Goal: Task Accomplishment & Management: Use online tool/utility

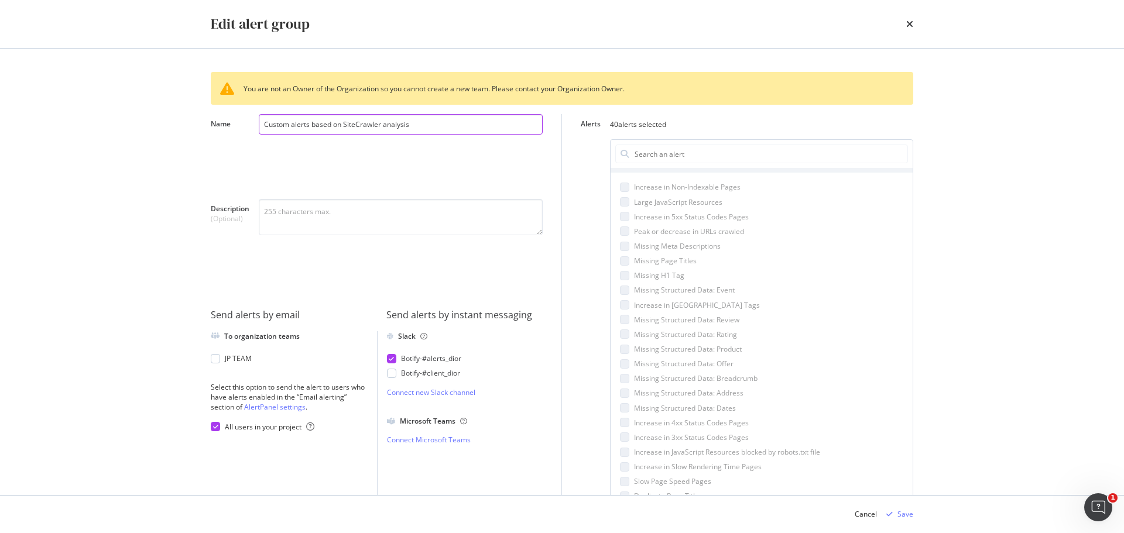
scroll to position [615, 0]
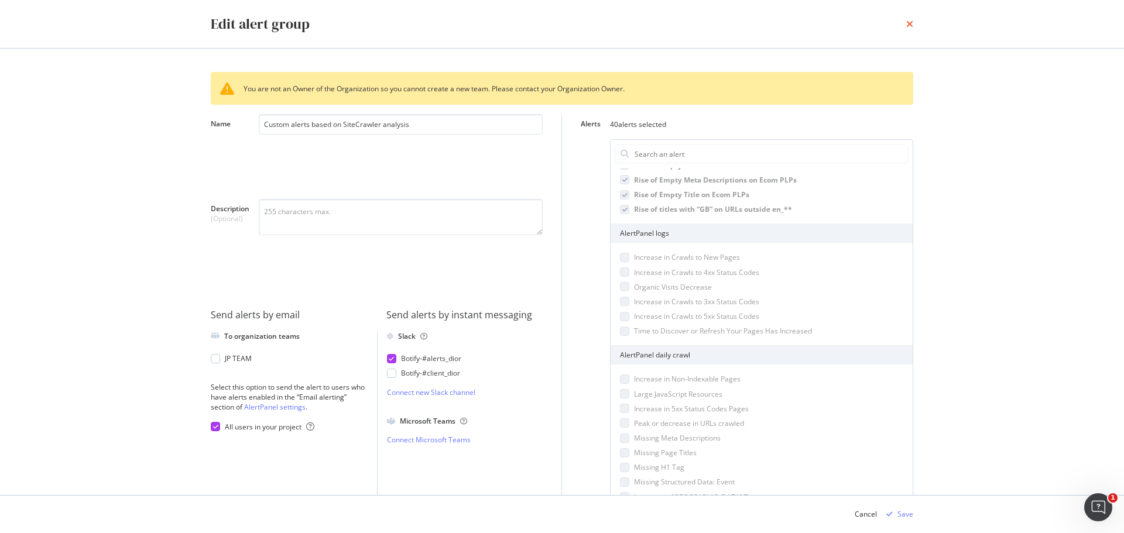
click at [912, 23] on icon "times" at bounding box center [909, 23] width 7 height 9
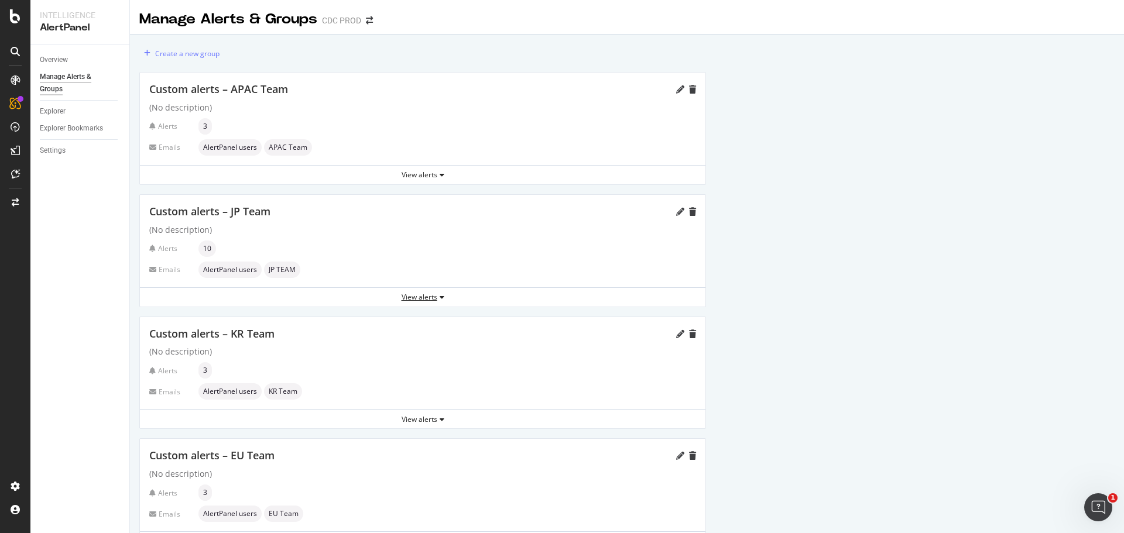
click at [409, 303] on div "View alerts" at bounding box center [423, 298] width 566 height 18
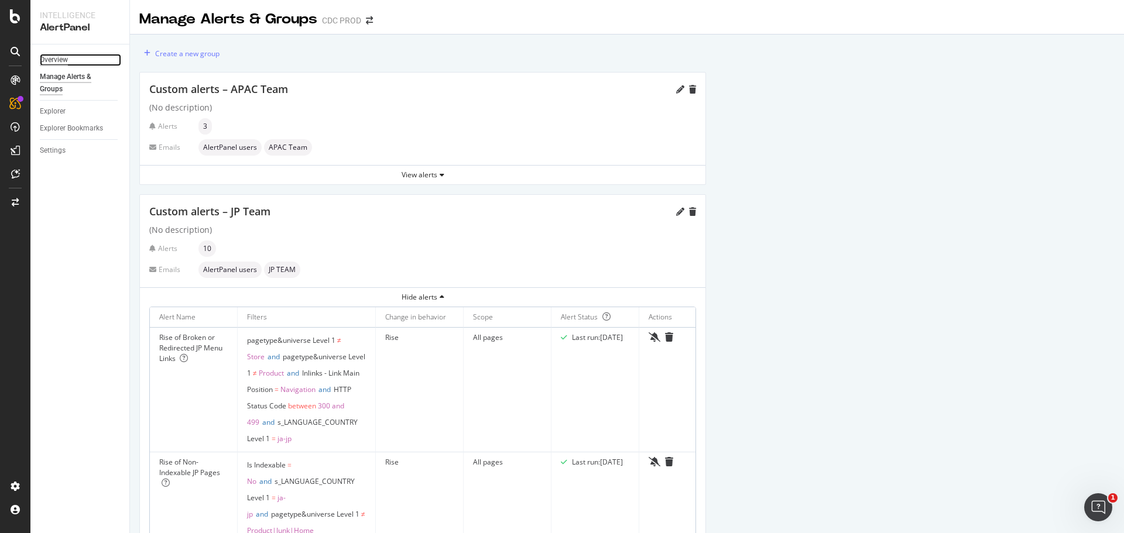
click at [59, 61] on div "Overview" at bounding box center [54, 60] width 28 height 12
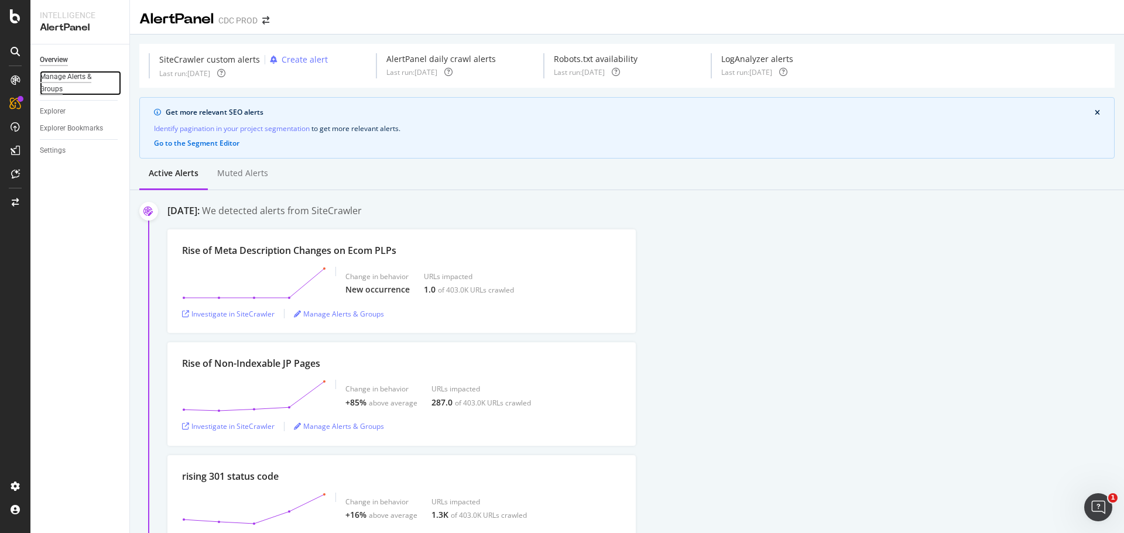
click at [72, 80] on div "Manage Alerts & Groups" at bounding box center [75, 83] width 70 height 25
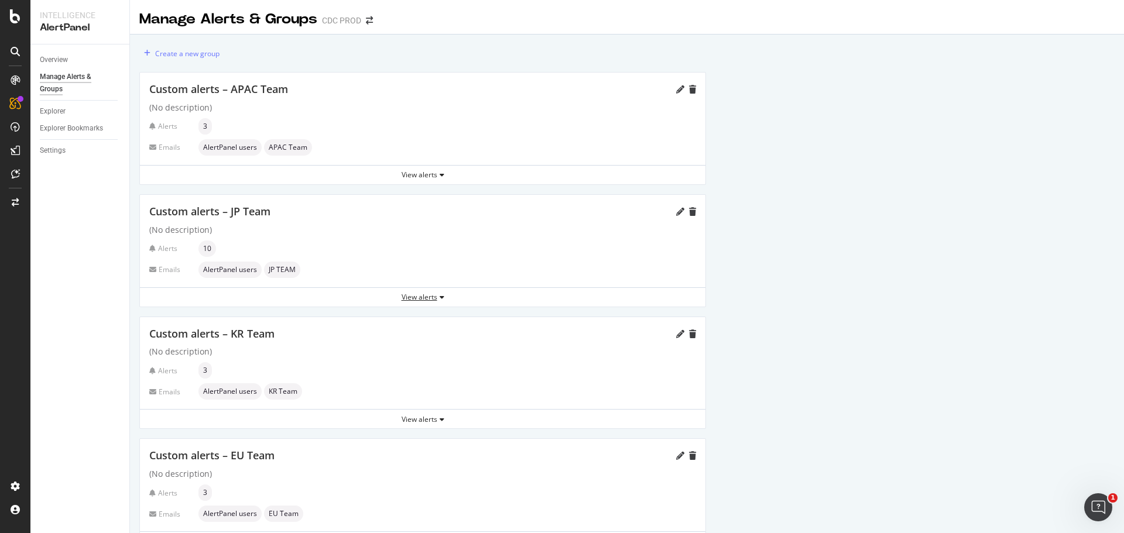
click at [419, 300] on div "View alerts" at bounding box center [423, 297] width 566 height 10
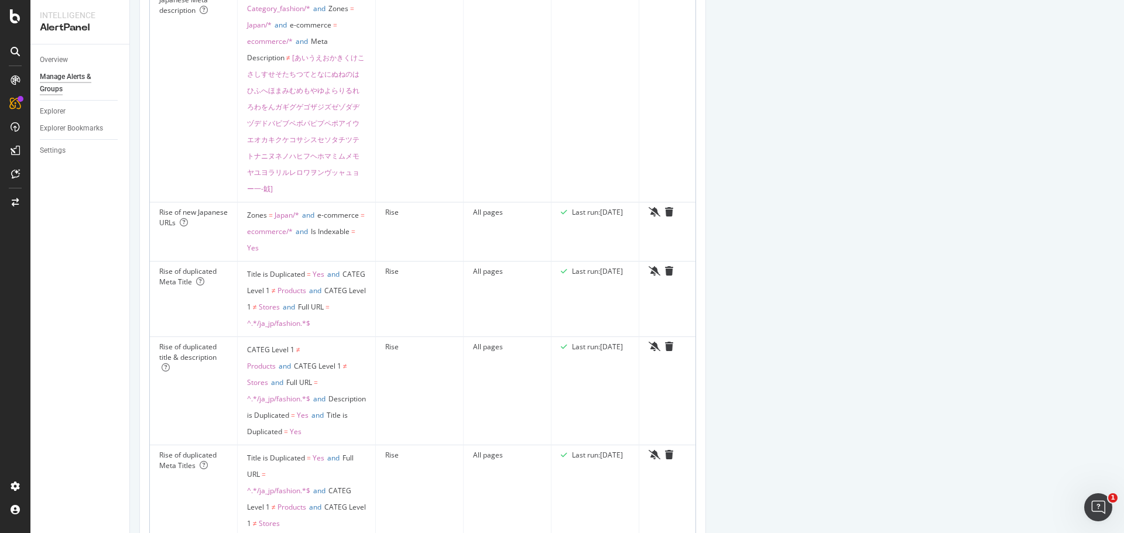
scroll to position [1639, 0]
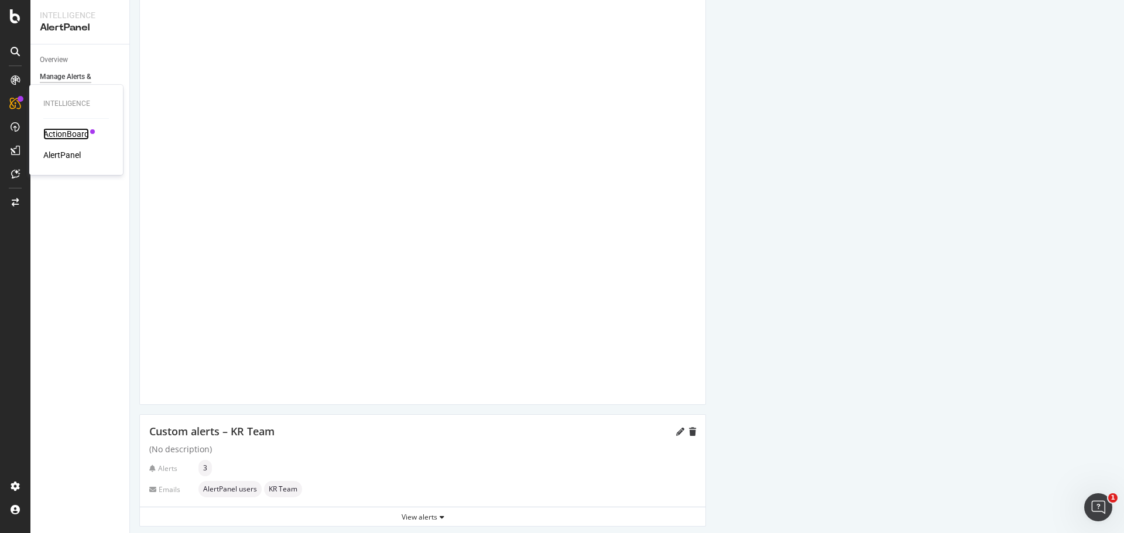
click at [69, 132] on div "ActionBoard" at bounding box center [66, 134] width 46 height 12
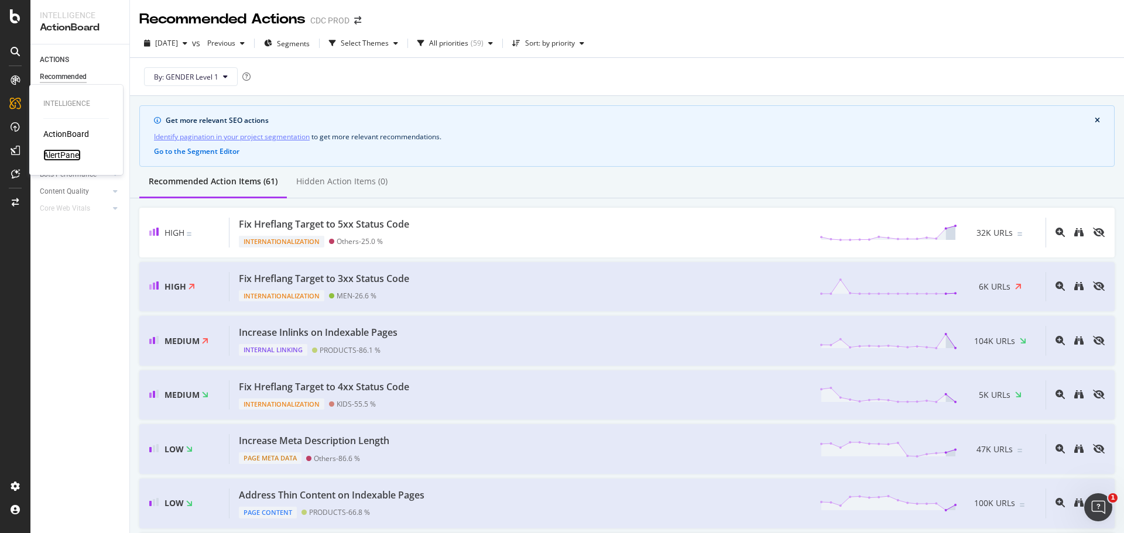
click at [74, 152] on div "AlertPanel" at bounding box center [61, 155] width 37 height 12
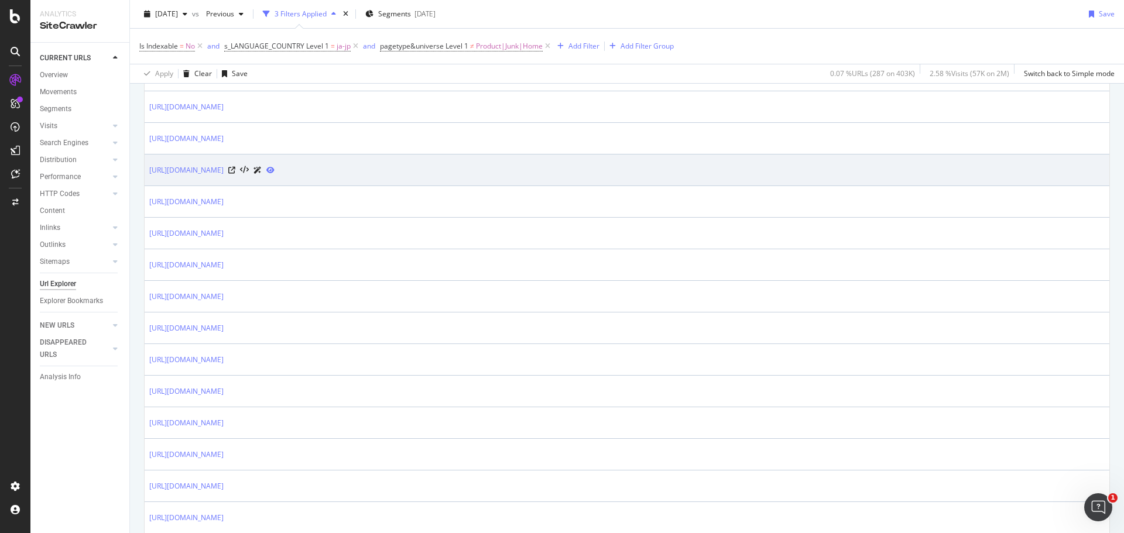
scroll to position [937, 0]
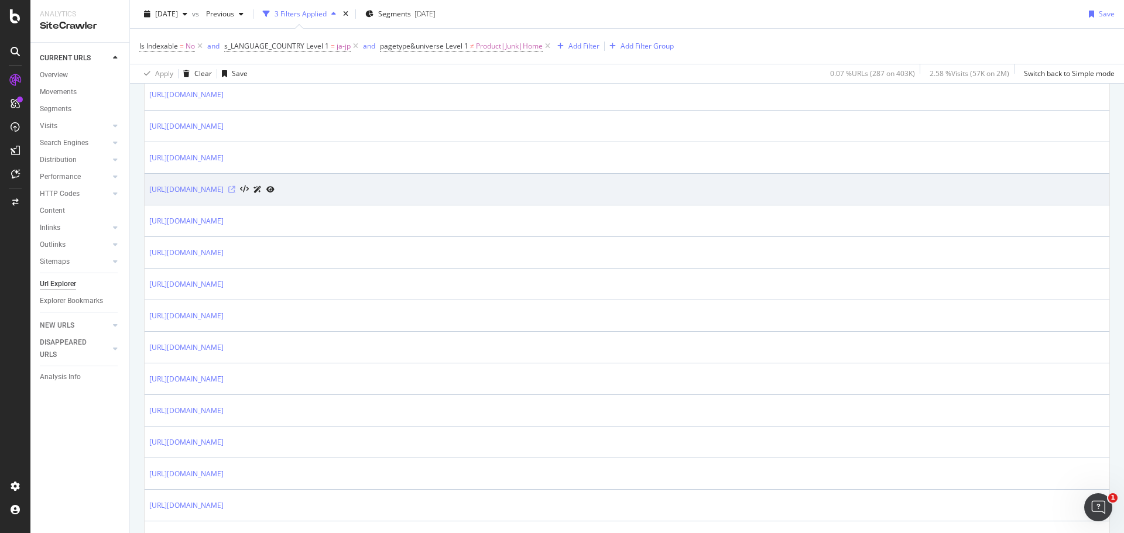
click at [235, 190] on icon at bounding box center [231, 189] width 7 height 7
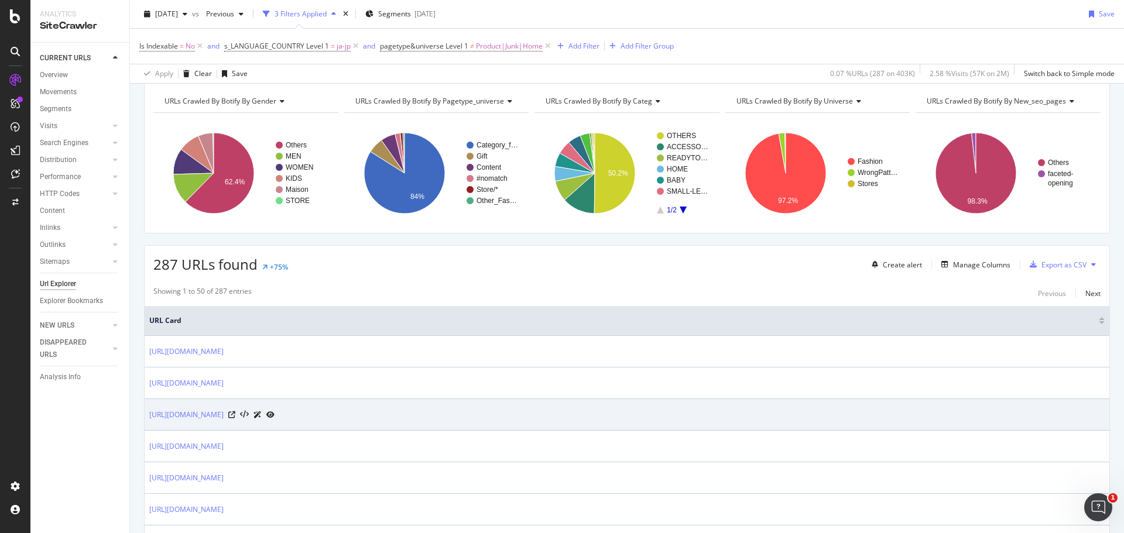
scroll to position [0, 0]
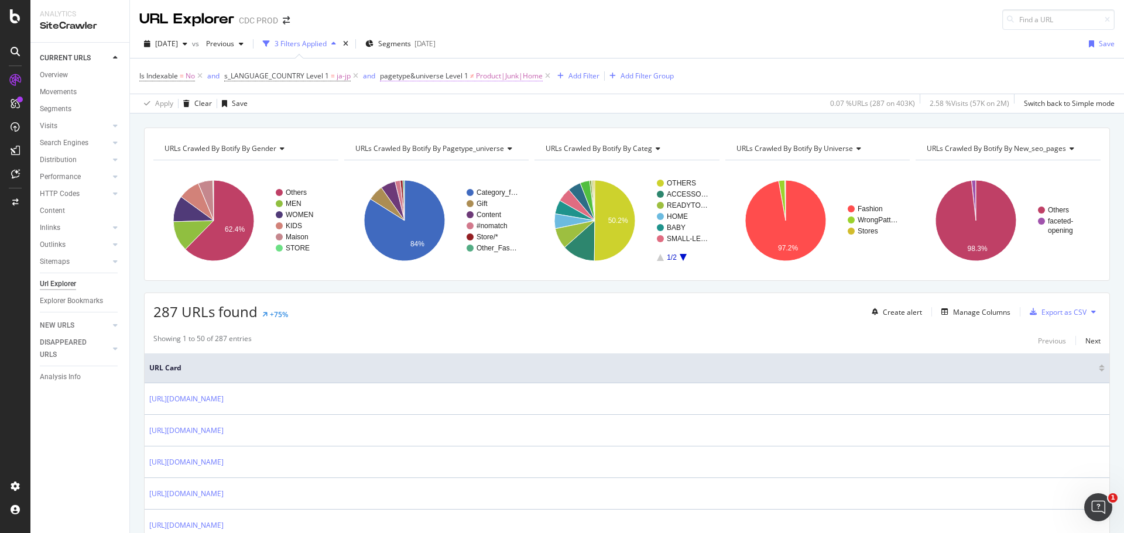
click at [504, 76] on span "Product|Junk|Home" at bounding box center [509, 76] width 67 height 16
click at [586, 101] on div "Apply Clear Save 0.07 % URLs ( 287 on 403K ) 2.58 % Visits ( 57K on 2M ) Switch…" at bounding box center [627, 103] width 994 height 19
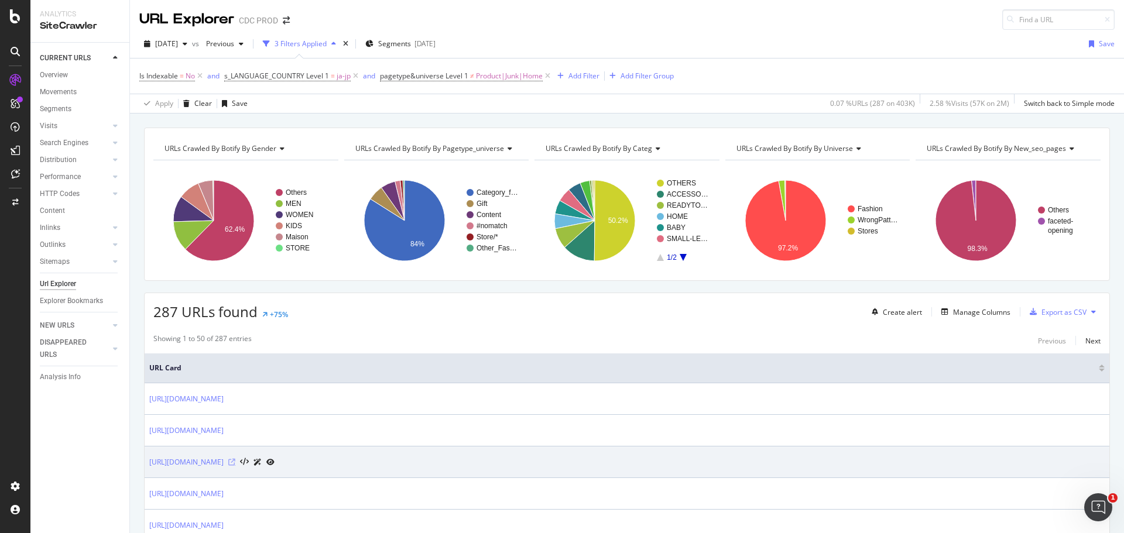
click at [235, 465] on icon at bounding box center [231, 462] width 7 height 7
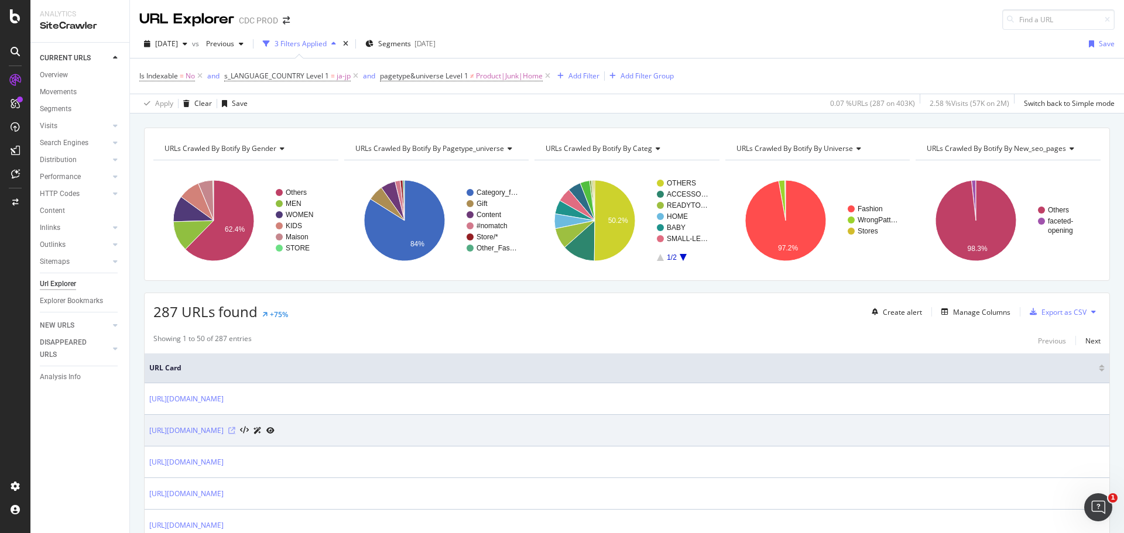
click at [235, 432] on icon at bounding box center [231, 430] width 7 height 7
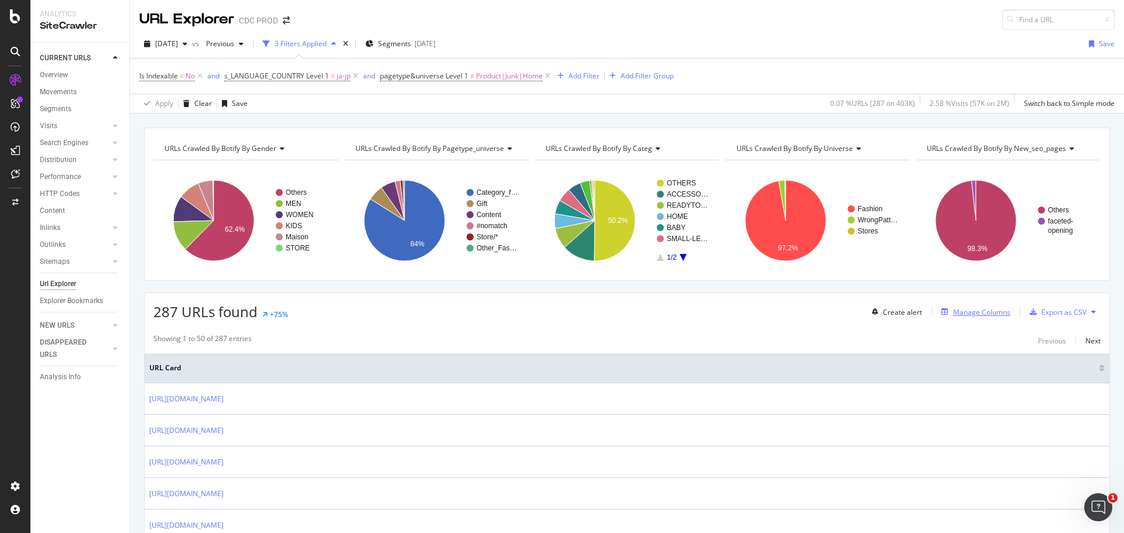
click at [977, 316] on div "Manage Columns" at bounding box center [981, 312] width 57 height 10
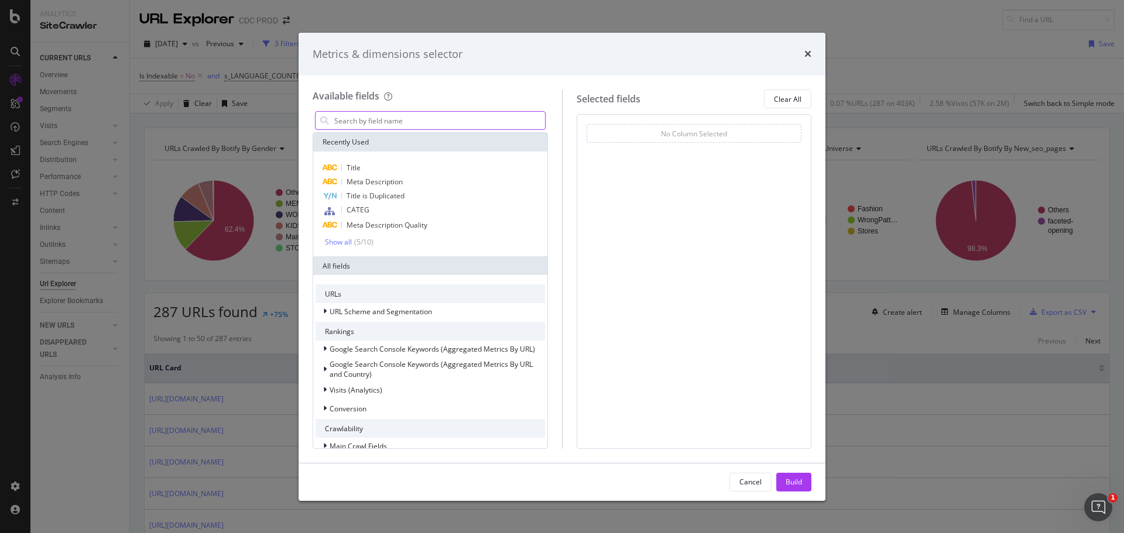
click at [417, 118] on input "modal" at bounding box center [439, 121] width 212 height 18
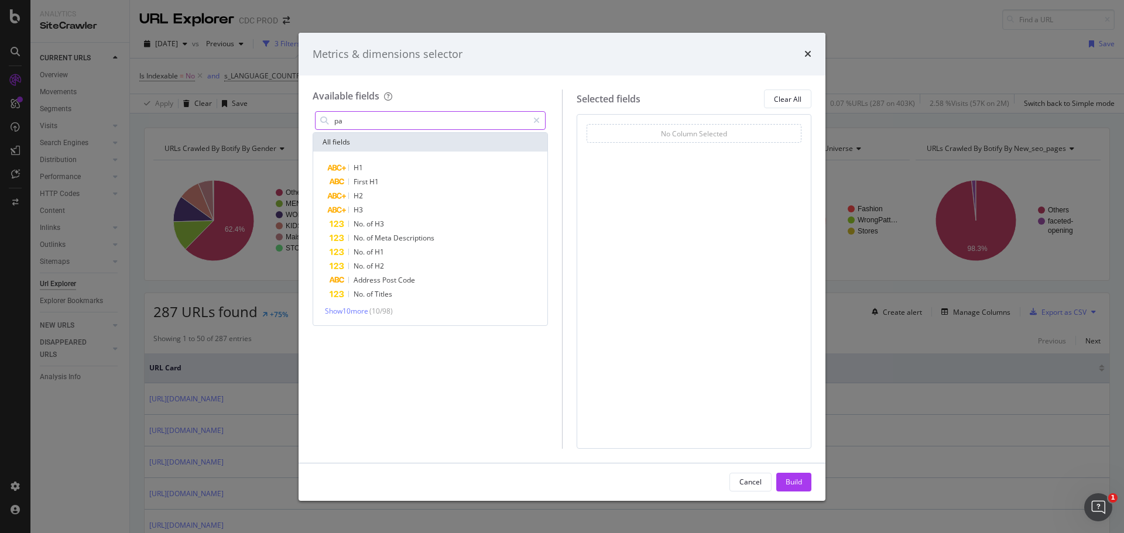
type input "p"
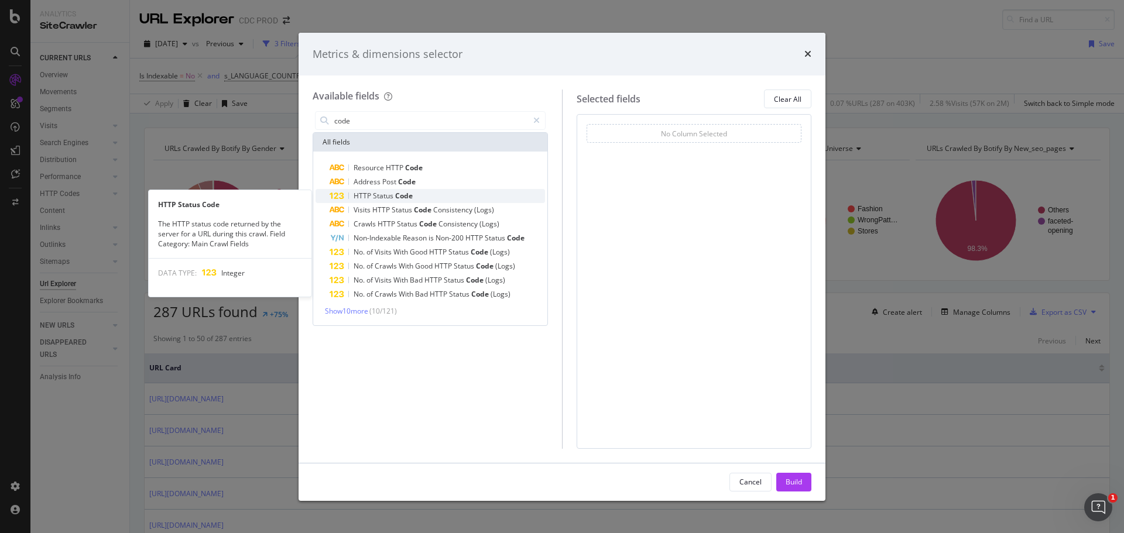
type input "code"
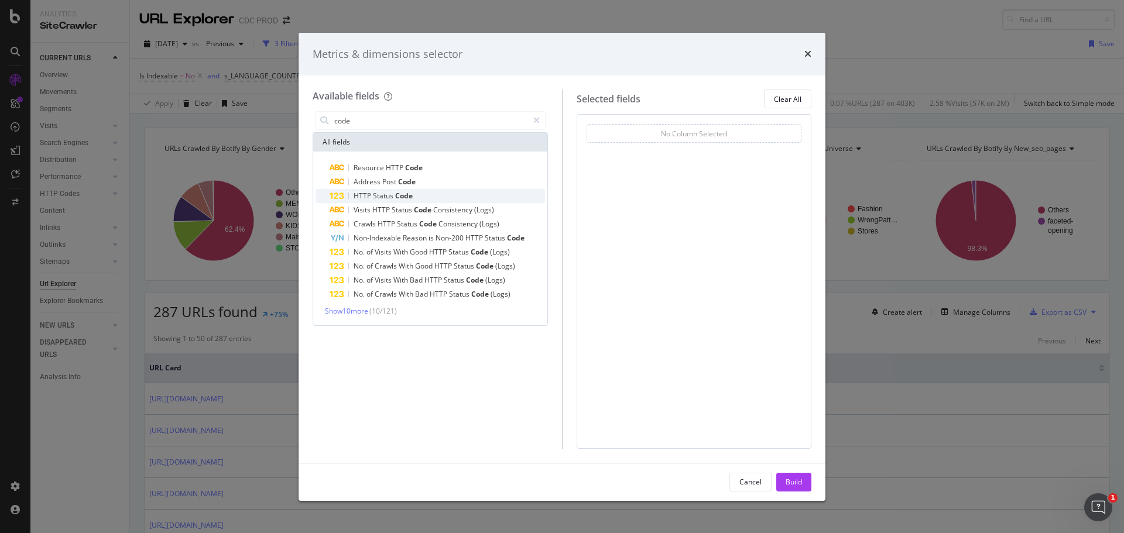
click at [409, 198] on span "Code" at bounding box center [404, 196] width 18 height 10
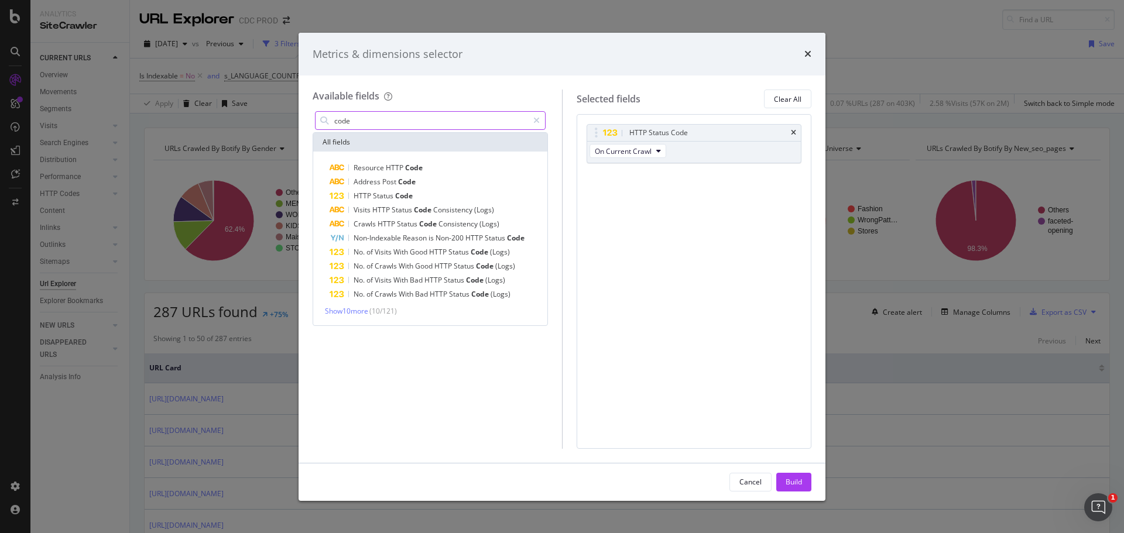
click at [374, 117] on input "code" at bounding box center [430, 121] width 195 height 18
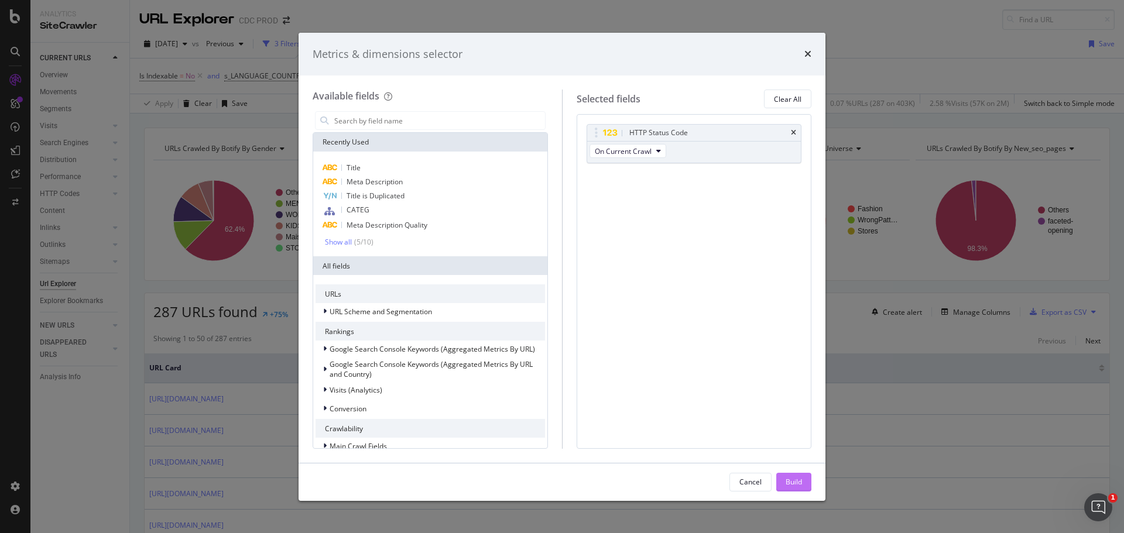
click at [806, 485] on button "Build" at bounding box center [793, 482] width 35 height 19
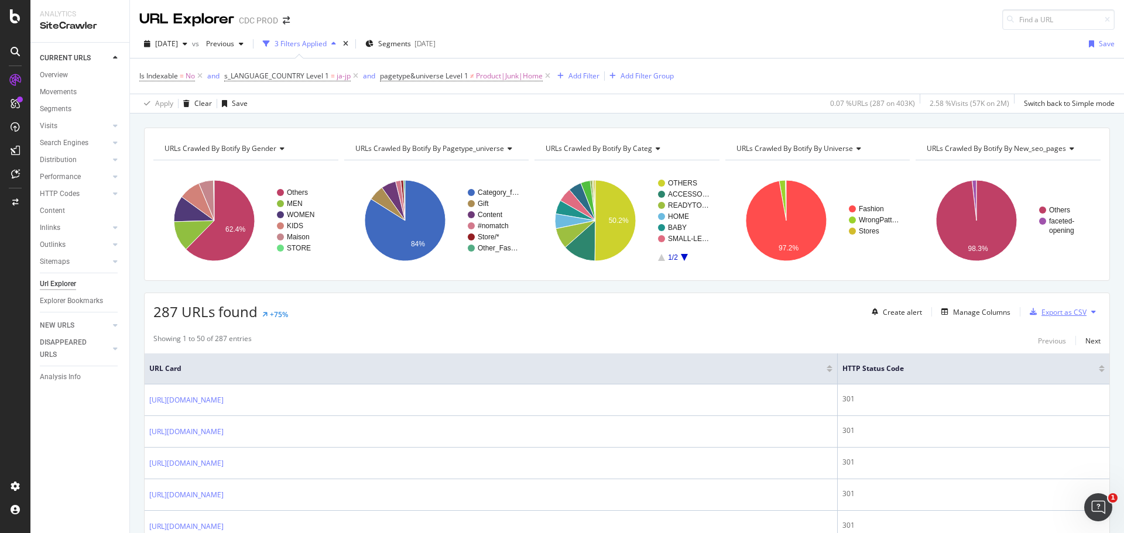
click at [1055, 312] on div "Export as CSV" at bounding box center [1064, 312] width 45 height 10
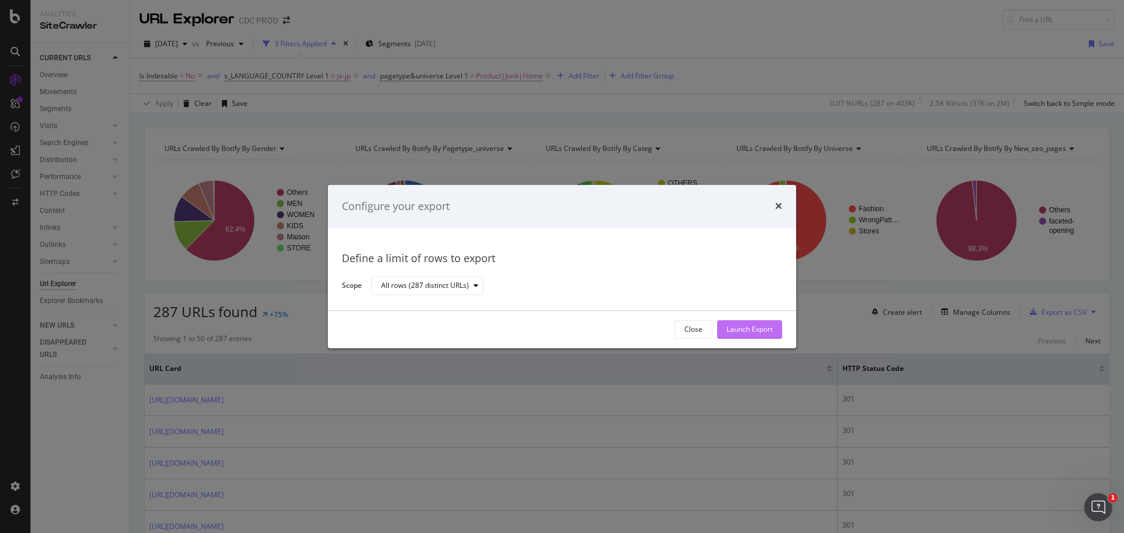
click at [757, 329] on div "Launch Export" at bounding box center [750, 330] width 46 height 10
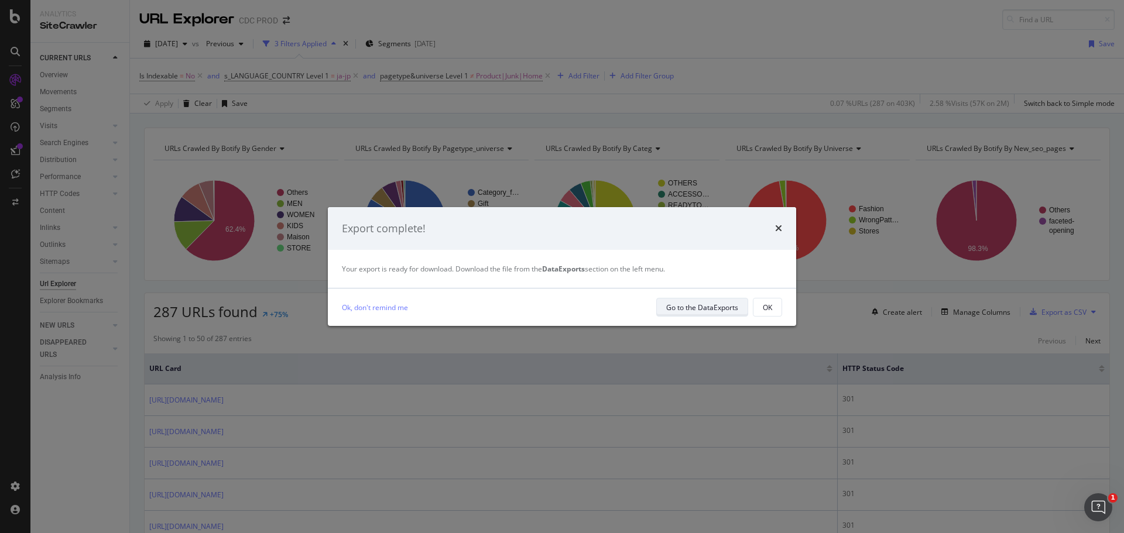
click at [718, 309] on div "Go to the DataExports" at bounding box center [702, 308] width 72 height 10
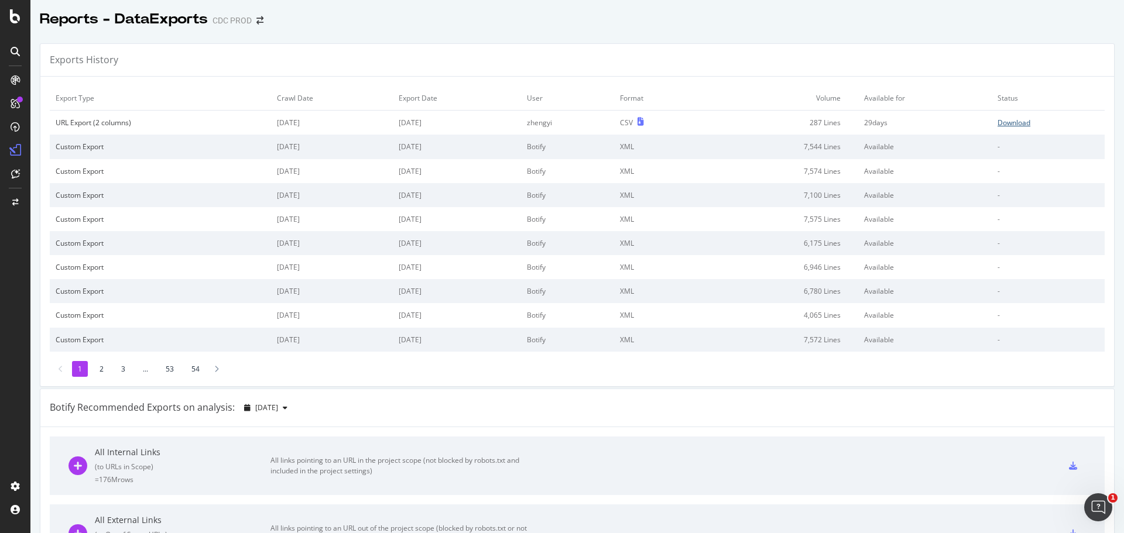
click at [1008, 123] on div "Download" at bounding box center [1014, 123] width 33 height 10
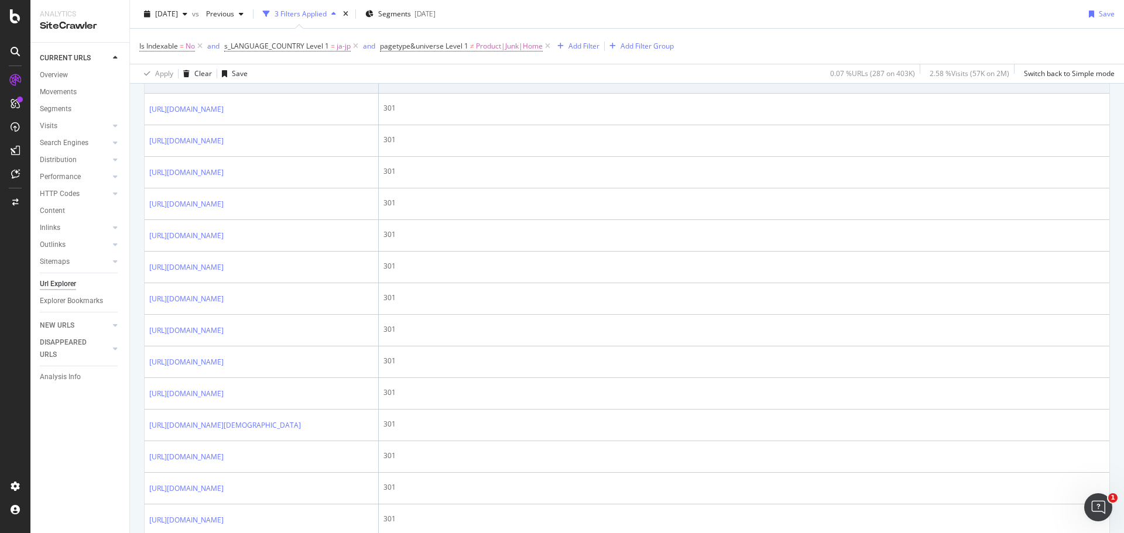
scroll to position [351, 0]
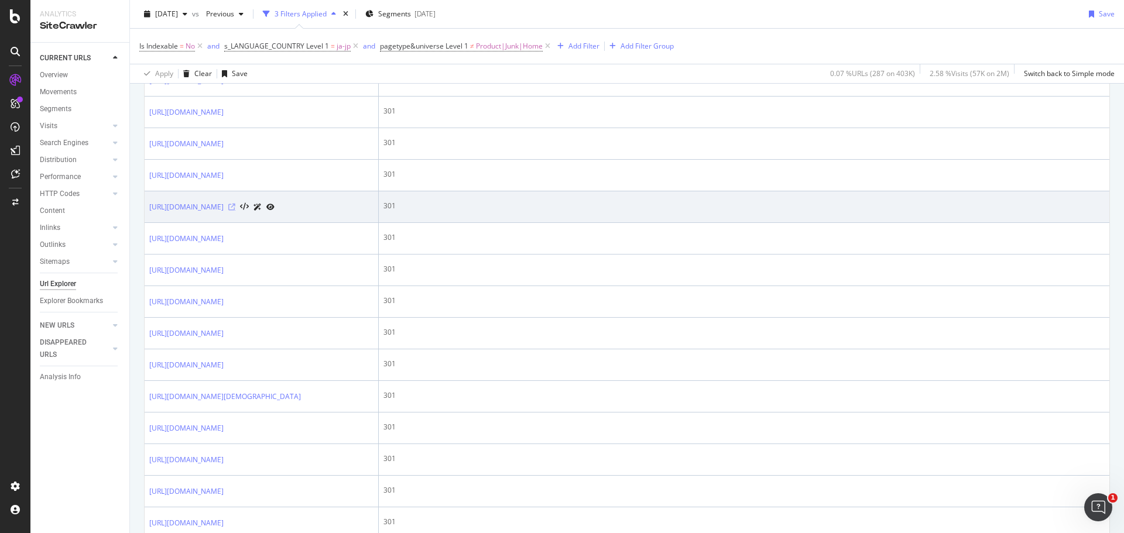
click at [235, 211] on icon at bounding box center [231, 207] width 7 height 7
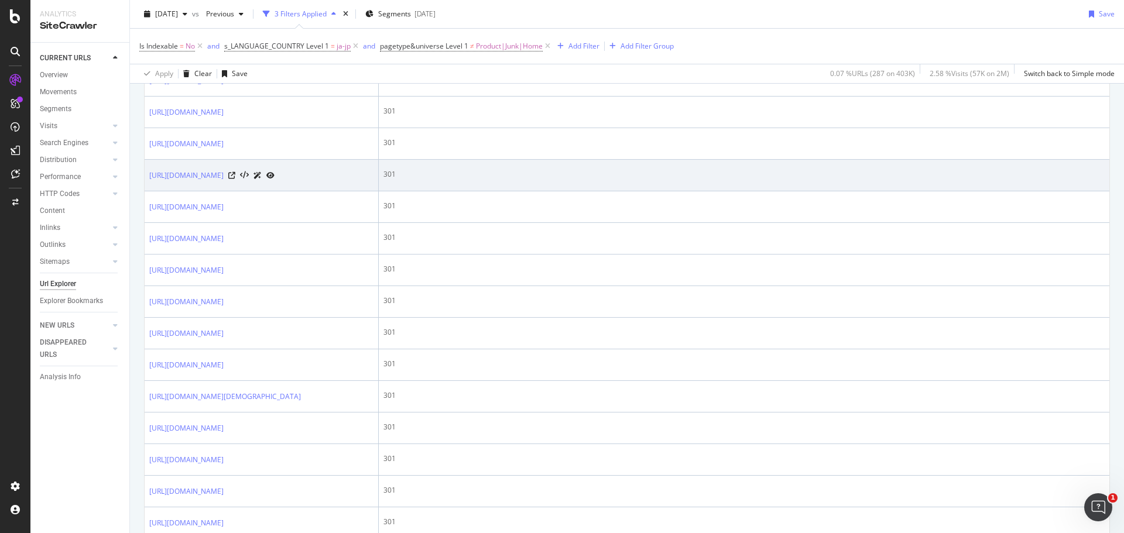
scroll to position [0, 0]
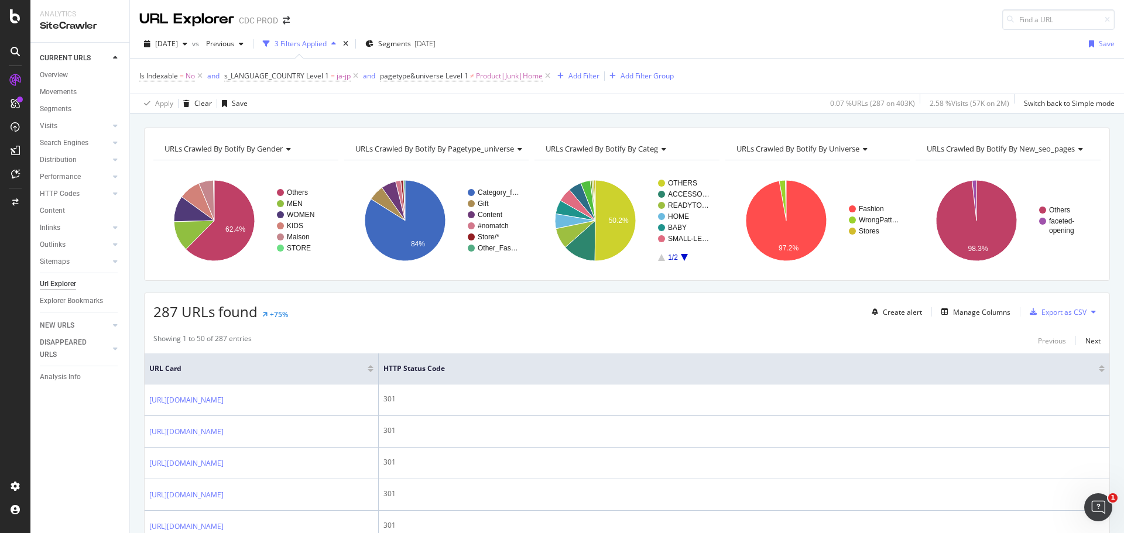
click at [15, 105] on icon at bounding box center [15, 103] width 9 height 9
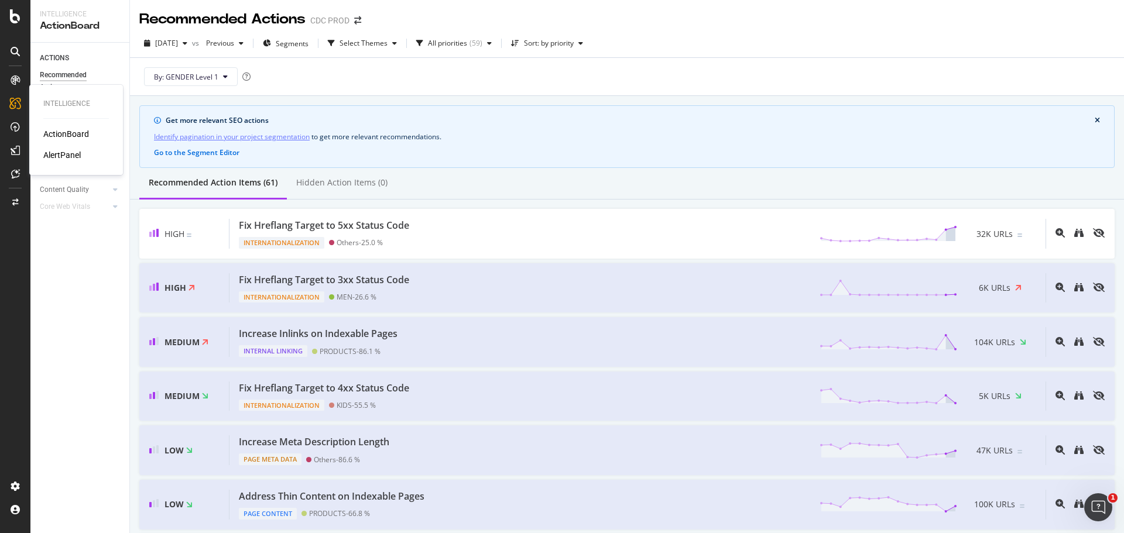
click at [69, 159] on div "AlertPanel" at bounding box center [61, 155] width 37 height 12
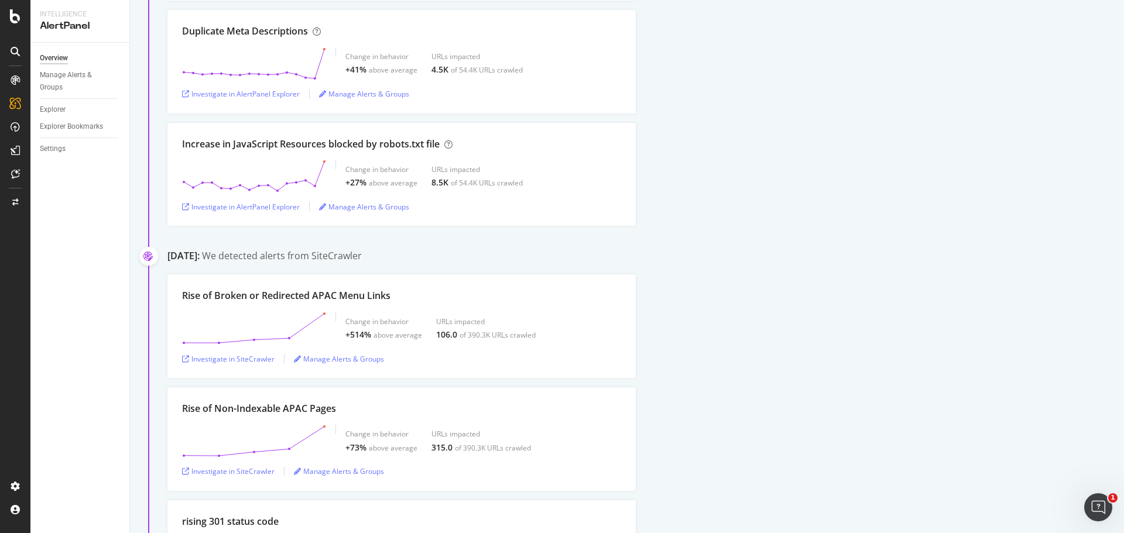
scroll to position [2928, 0]
